Goal: Information Seeking & Learning: Understand process/instructions

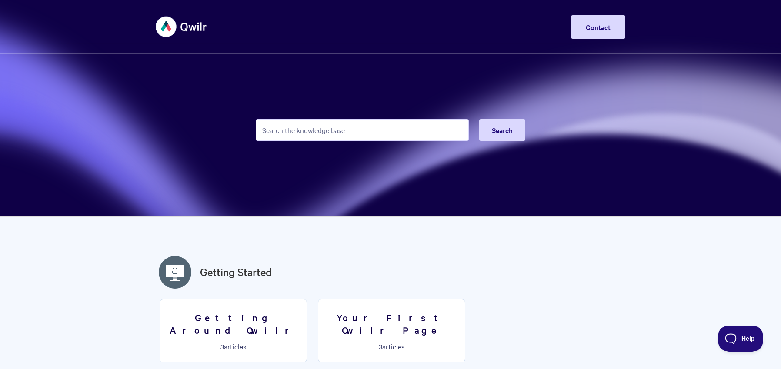
scroll to position [69, 0]
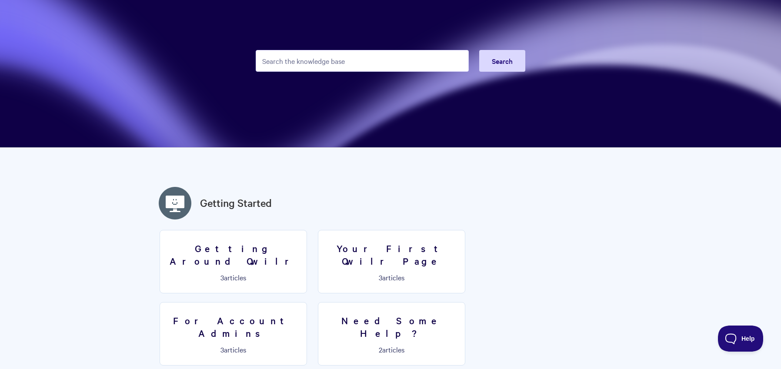
click at [341, 55] on input "Search the knowledge base" at bounding box center [362, 61] width 213 height 22
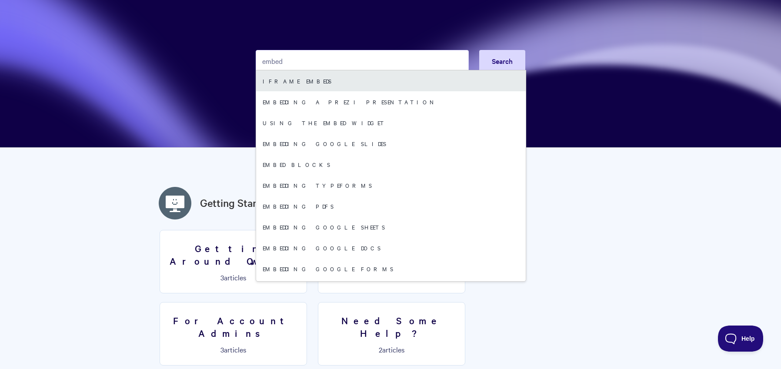
type input "embed"
click at [310, 86] on link "iFrame Embeds" at bounding box center [390, 80] width 269 height 21
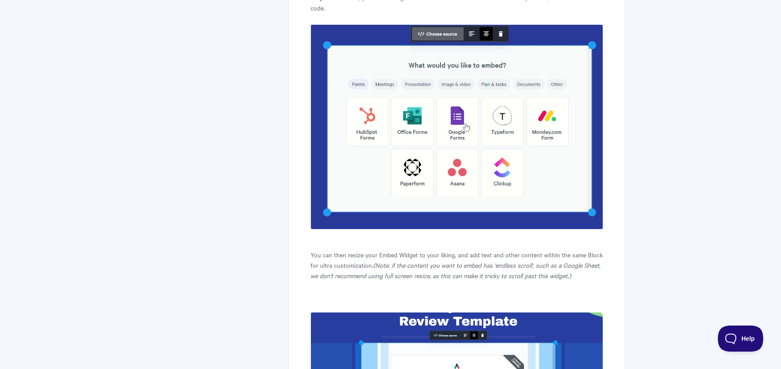
scroll to position [773, 0]
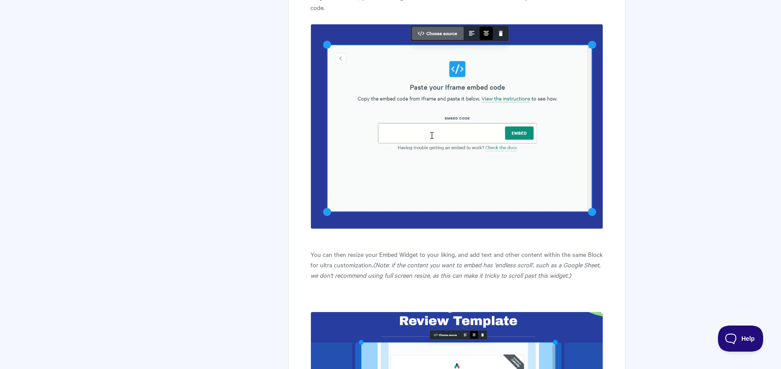
drag, startPoint x: 363, startPoint y: 269, endPoint x: 471, endPoint y: 270, distance: 107.4
click at [471, 270] on p "You can then resize your Embed Widget to your liking, and add text and other co…" at bounding box center [456, 264] width 292 height 31
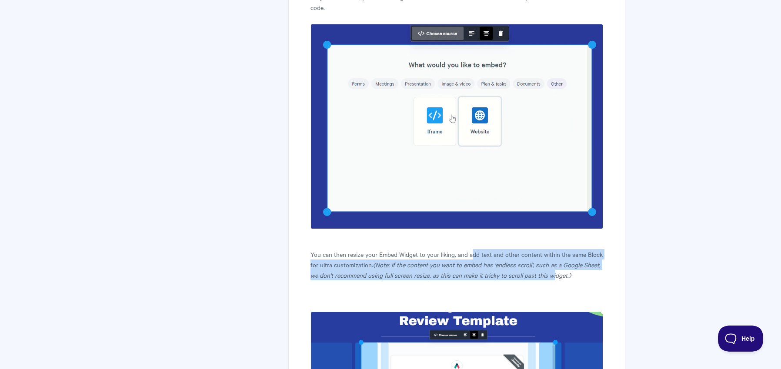
drag, startPoint x: 471, startPoint y: 265, endPoint x: 555, endPoint y: 292, distance: 88.1
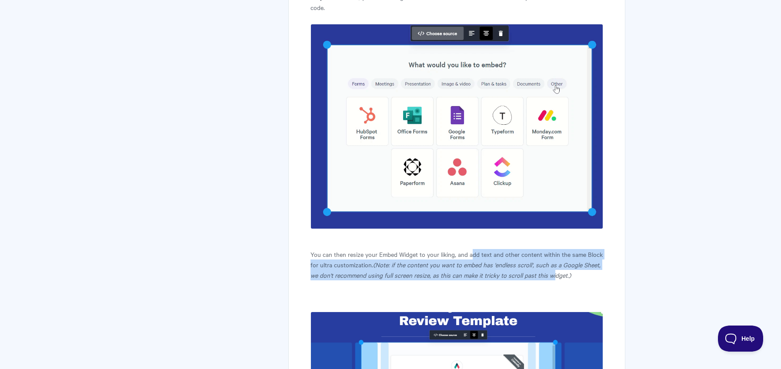
click at [555, 280] on p "You can then resize your Embed Widget to your liking, and add text and other co…" at bounding box center [456, 264] width 292 height 31
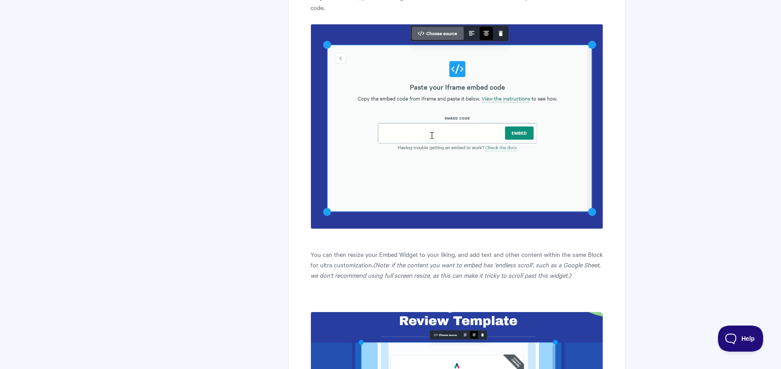
click at [585, 296] on article "iFrame Embeds Want to embed your most used websites directly into your Qwilr pa…" at bounding box center [456, 305] width 292 height 1927
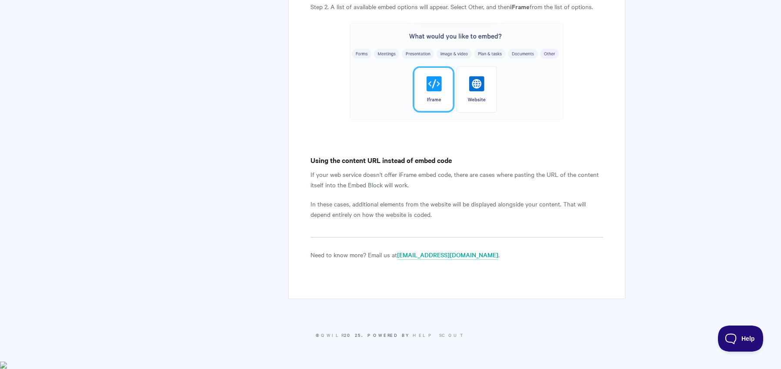
scroll to position [1788, 0]
